Goal: Task Accomplishment & Management: Manage account settings

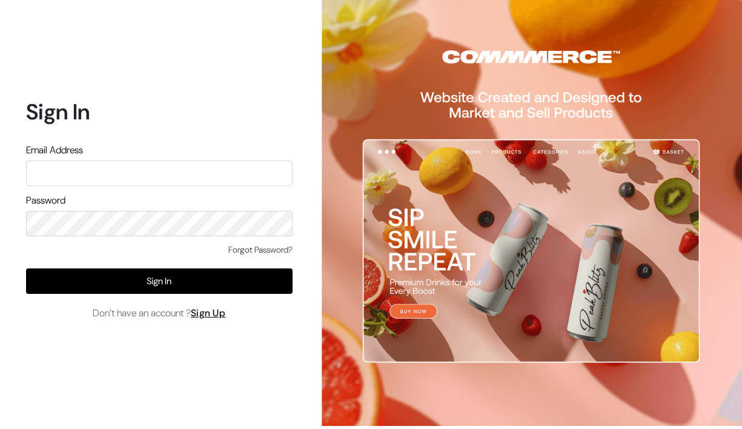
drag, startPoint x: 0, startPoint y: 0, endPoint x: 226, endPoint y: 176, distance: 286.6
click at [226, 176] on input "text" at bounding box center [159, 172] width 266 height 25
type input "[EMAIL_ADDRESS][DOMAIN_NAME]"
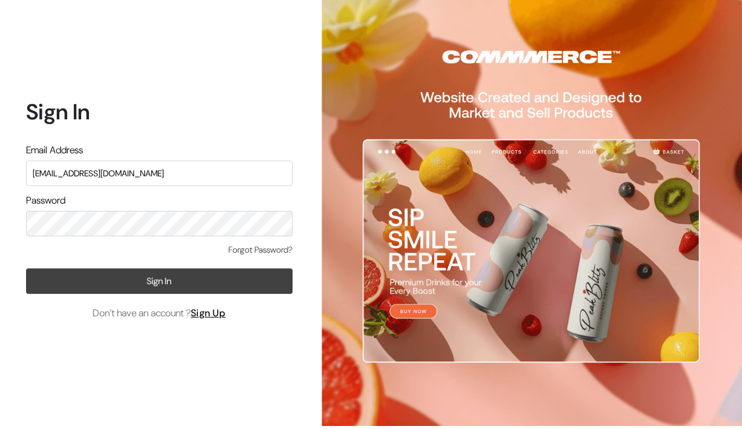
click at [202, 282] on button "Sign In" at bounding box center [159, 280] width 266 height 25
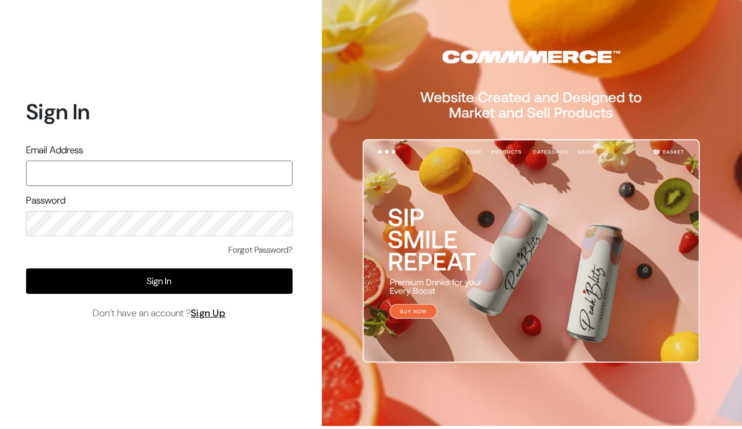
click at [145, 182] on input "text" at bounding box center [159, 172] width 266 height 25
type input "[EMAIL_ADDRESS][DOMAIN_NAME]"
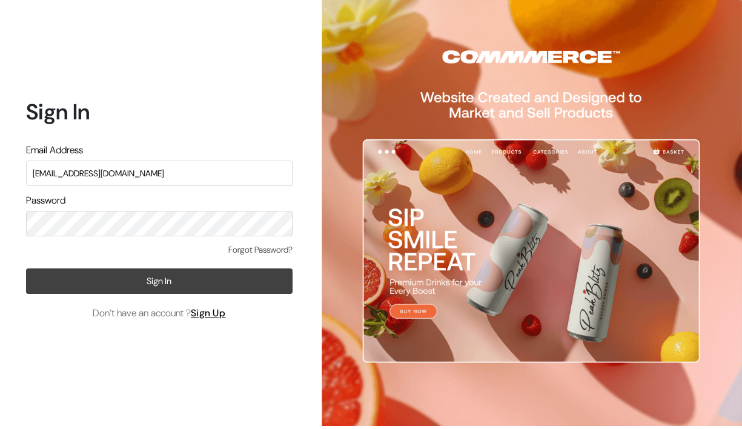
click at [128, 281] on button "Sign In" at bounding box center [159, 280] width 266 height 25
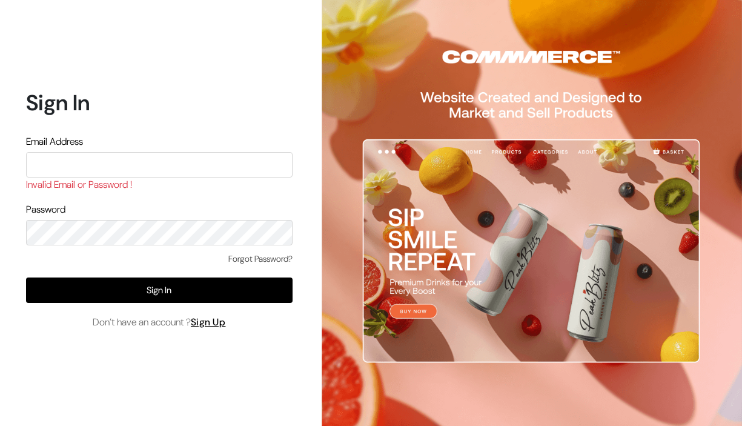
click at [123, 171] on input "text" at bounding box center [159, 164] width 266 height 25
type input "[EMAIL_ADDRESS][DOMAIN_NAME]"
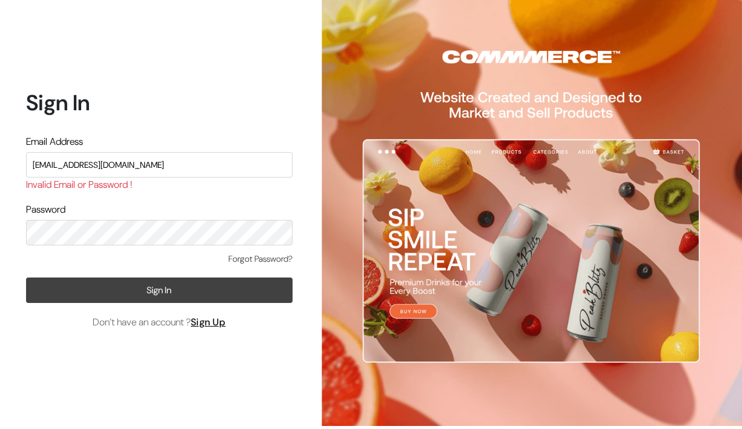
click at [148, 293] on button "Sign In" at bounding box center [159, 289] width 266 height 25
